Goal: Information Seeking & Learning: Learn about a topic

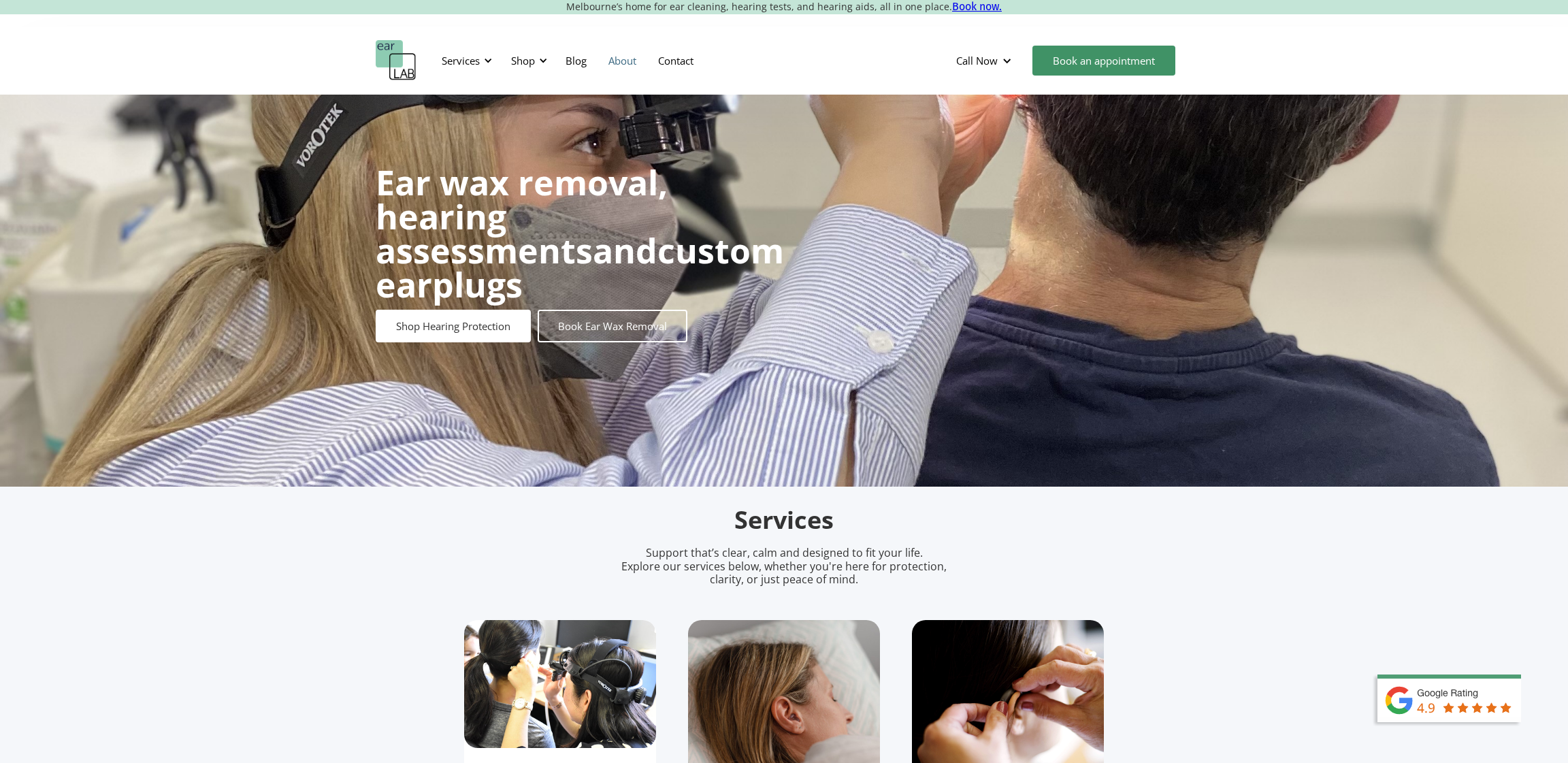
click at [628, 59] on link "About" at bounding box center [622, 61] width 50 height 40
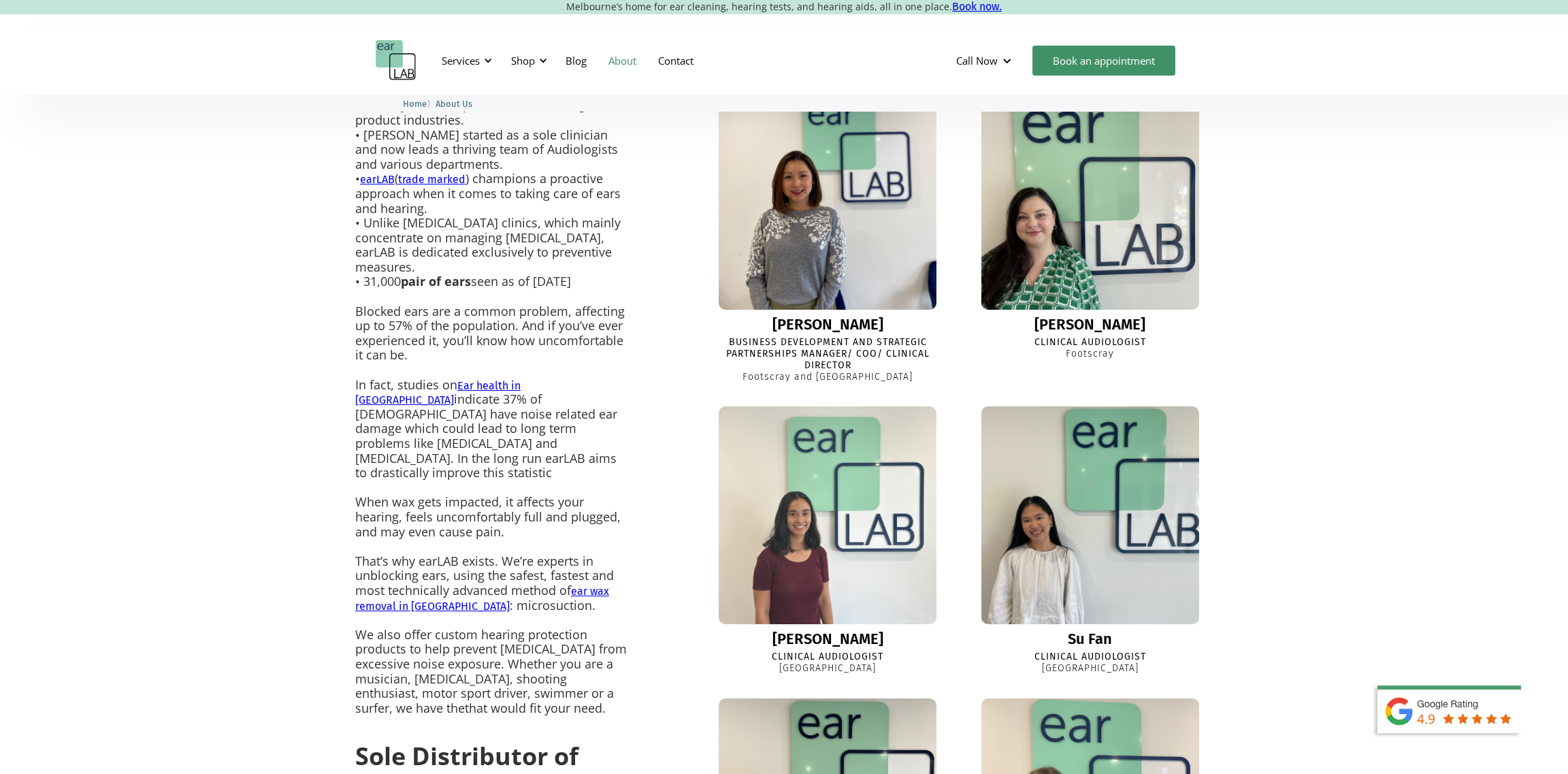
scroll to position [544, 0]
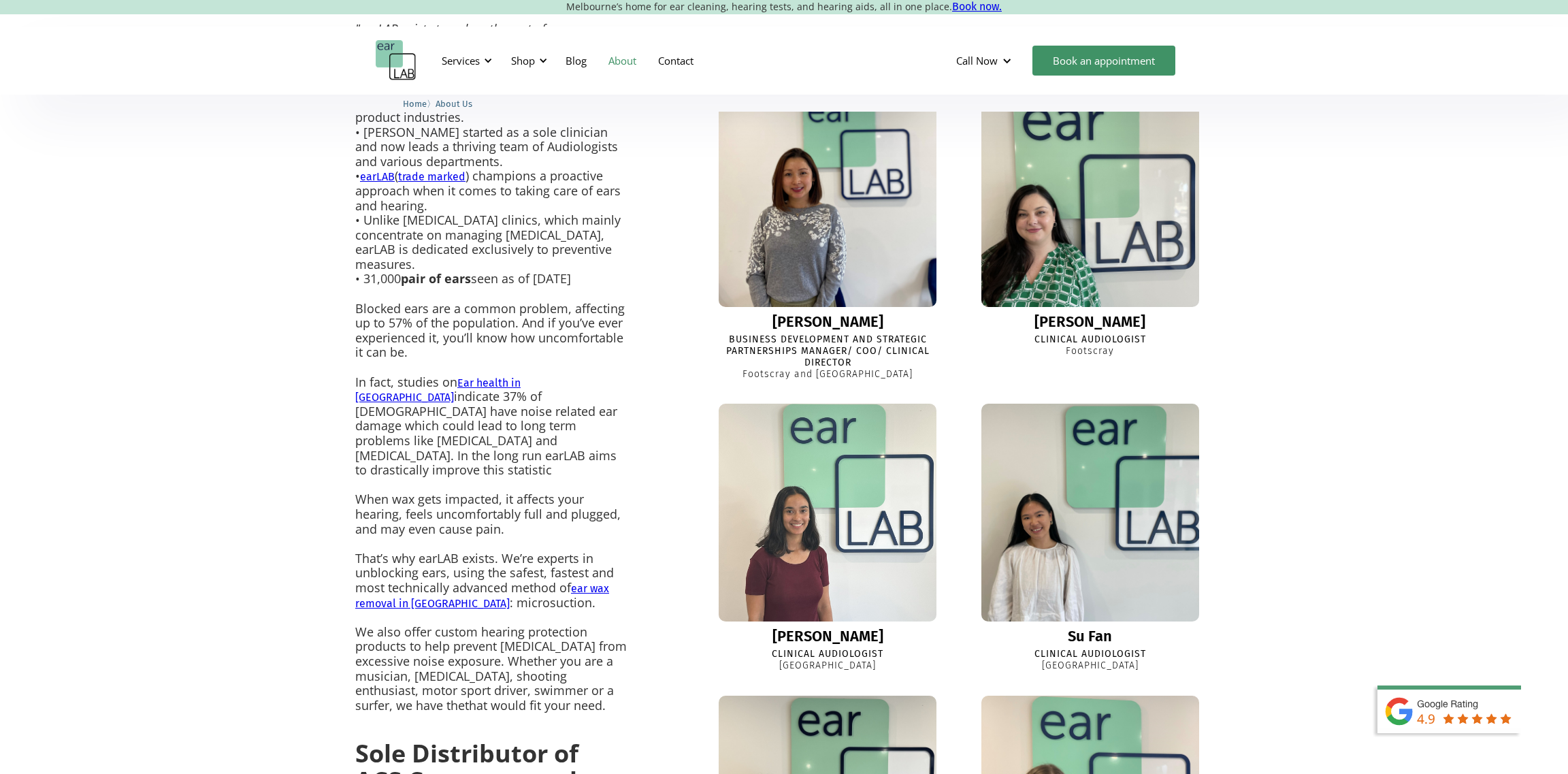
click at [823, 512] on img at bounding box center [828, 513] width 240 height 240
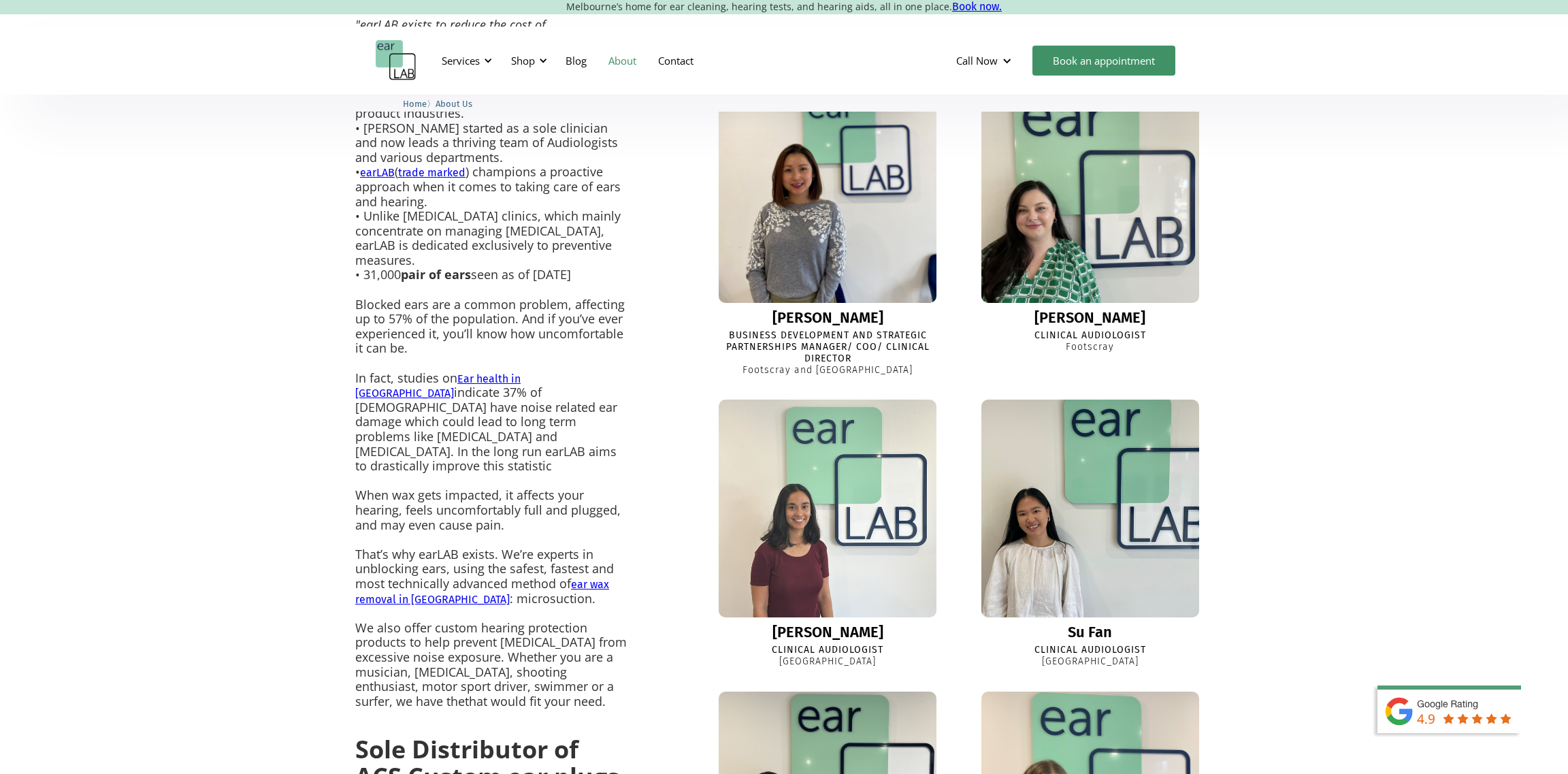
click at [1024, 492] on img at bounding box center [1091, 509] width 232 height 232
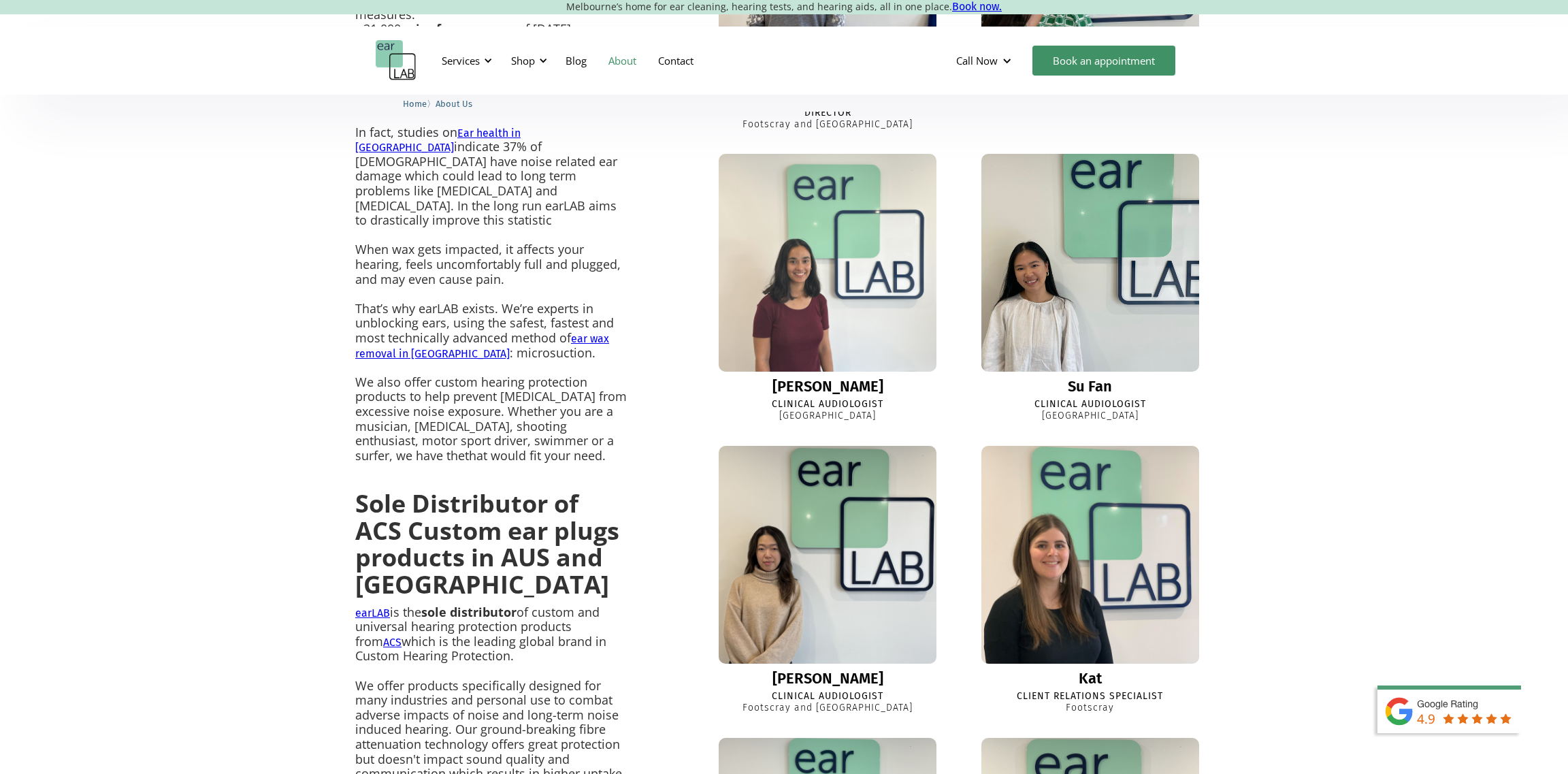
scroll to position [824, 0]
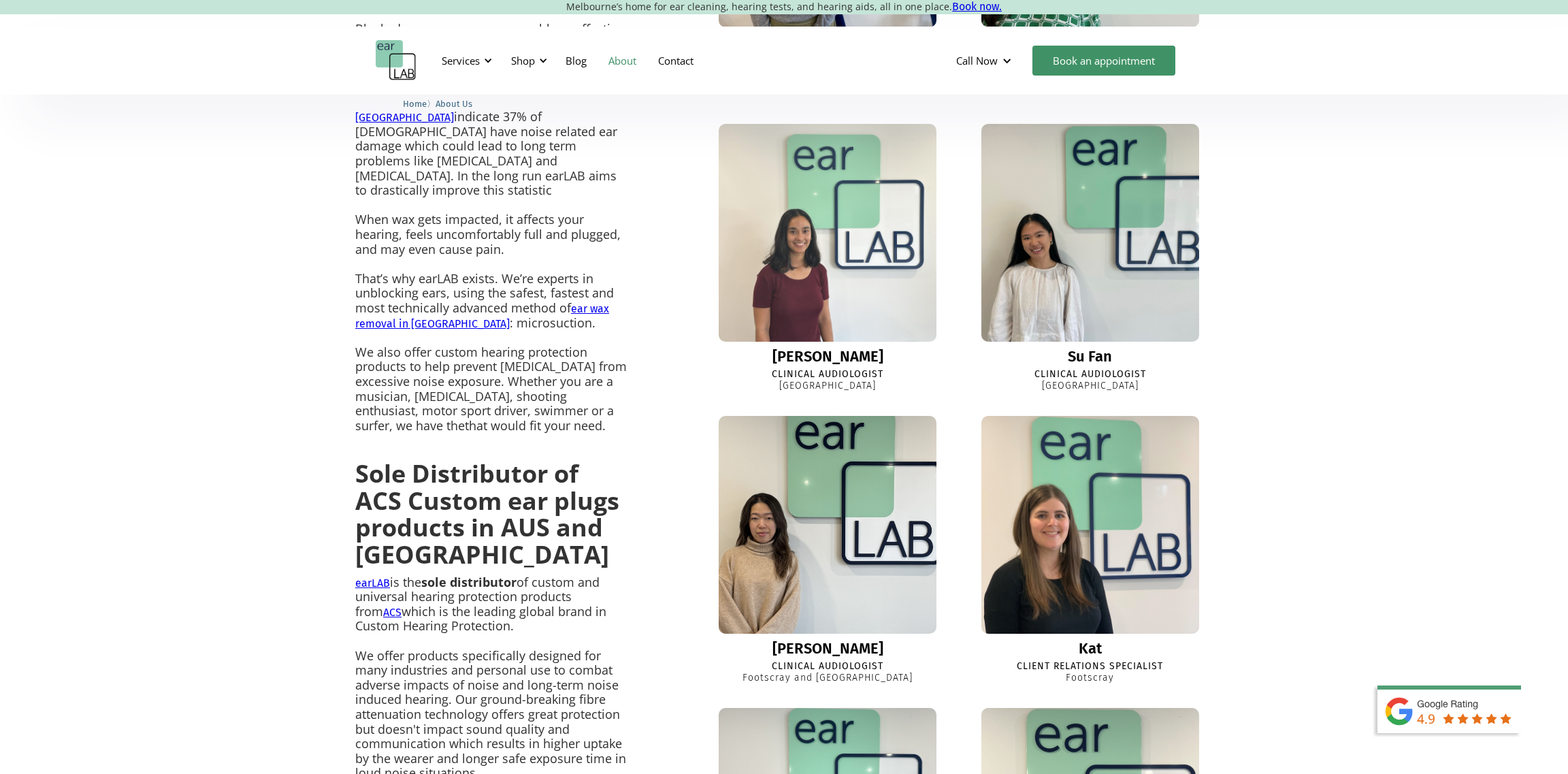
click at [779, 550] on img at bounding box center [828, 524] width 240 height 240
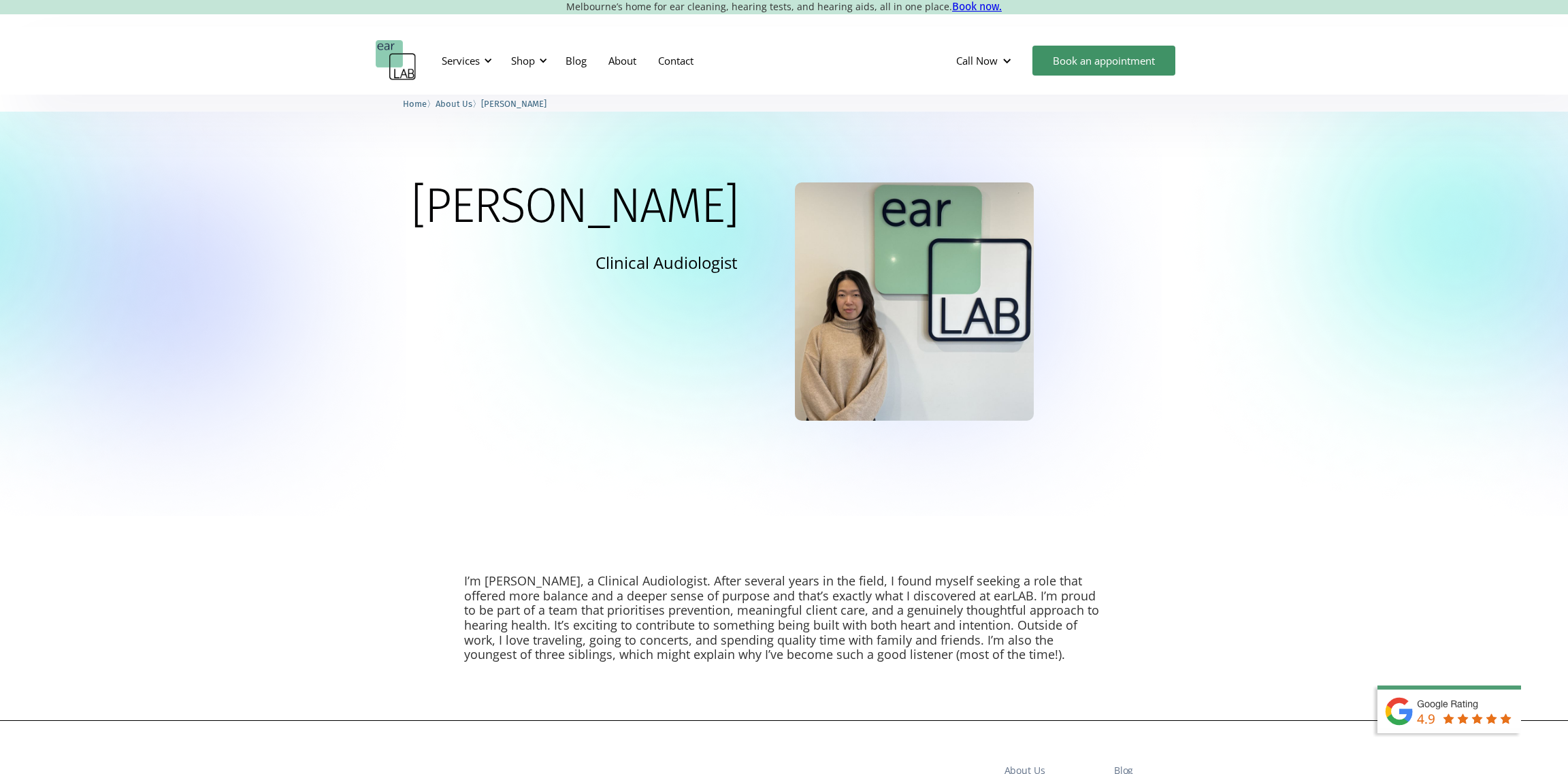
click at [655, 650] on p "I’m [PERSON_NAME], a Clinical Audiologist. After several years in the field, I …" at bounding box center [784, 618] width 640 height 89
click at [720, 655] on p "I’m [PERSON_NAME], a Clinical Audiologist. After several years in the field, I …" at bounding box center [784, 618] width 640 height 89
drag, startPoint x: 856, startPoint y: 660, endPoint x: 967, endPoint y: 662, distance: 111.0
click at [967, 662] on div "I’m Sharon, a Clinical Audiologist. After several years in the field, I found m…" at bounding box center [784, 618] width 1568 height 204
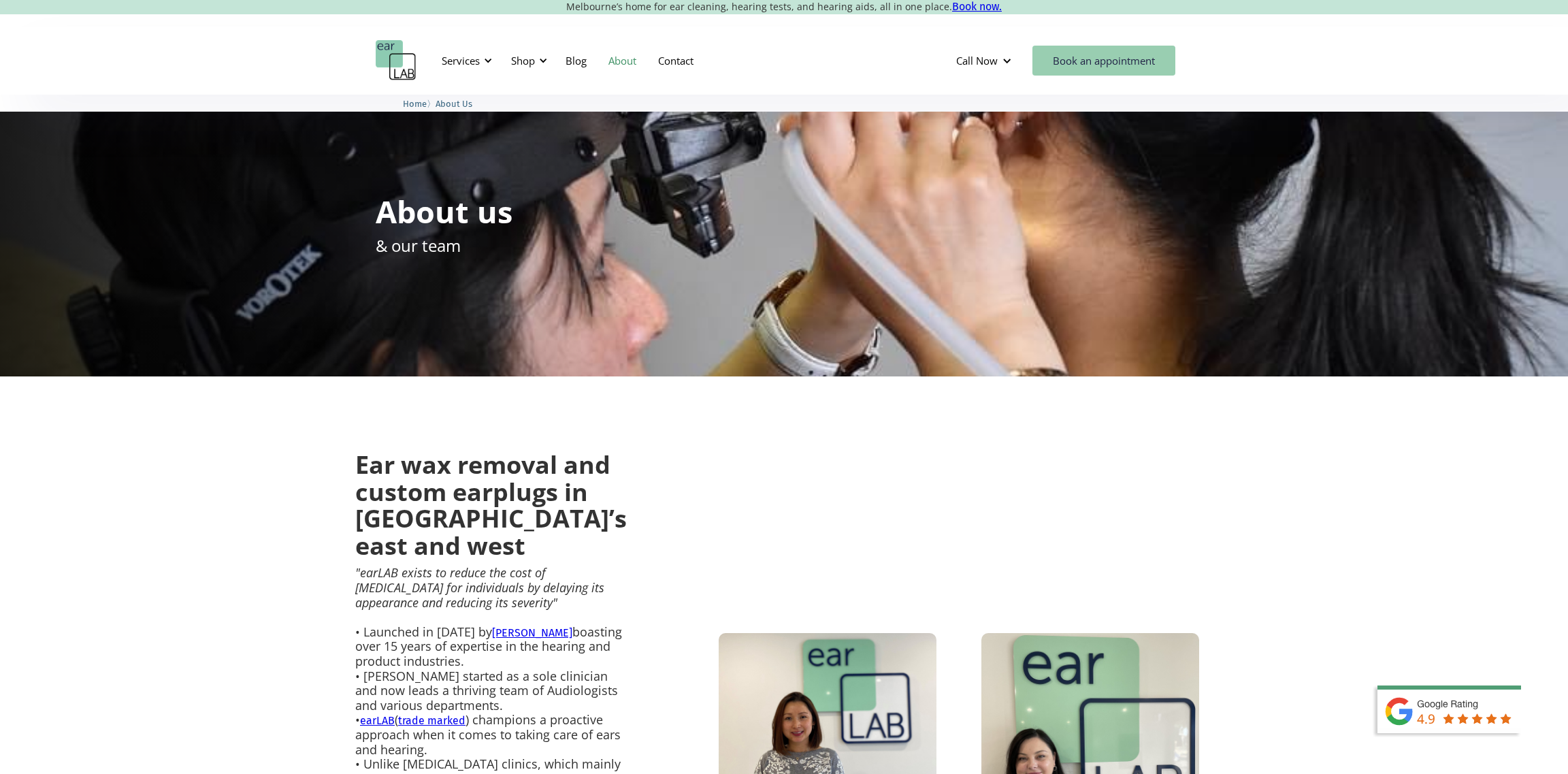
click at [1113, 59] on link "Book an appointment" at bounding box center [1104, 60] width 143 height 30
